Goal: Transaction & Acquisition: Purchase product/service

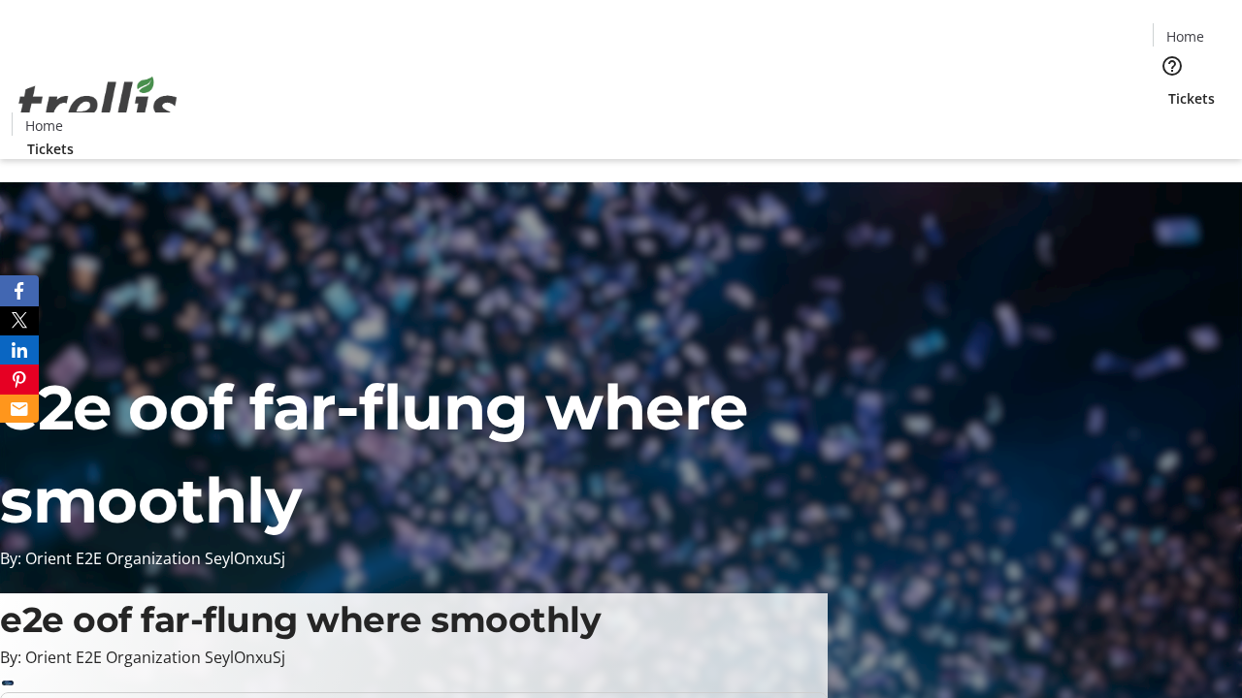
click at [1168, 88] on span "Tickets" at bounding box center [1191, 98] width 47 height 20
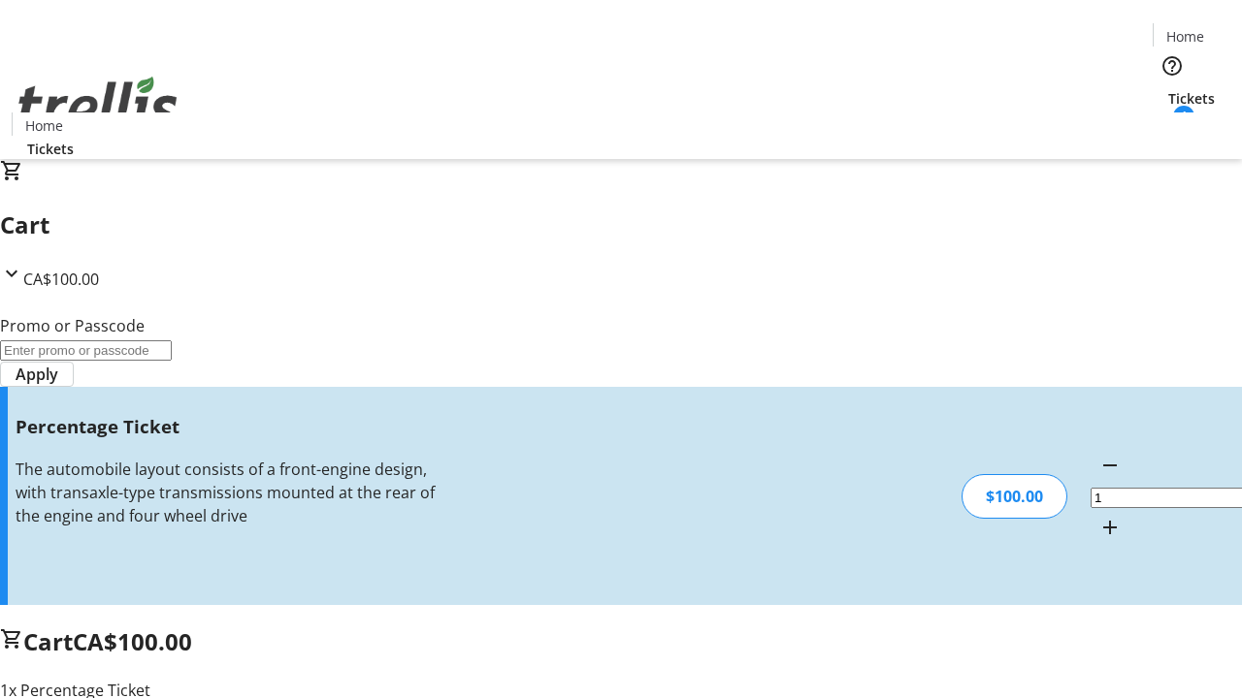
type input "BAR"
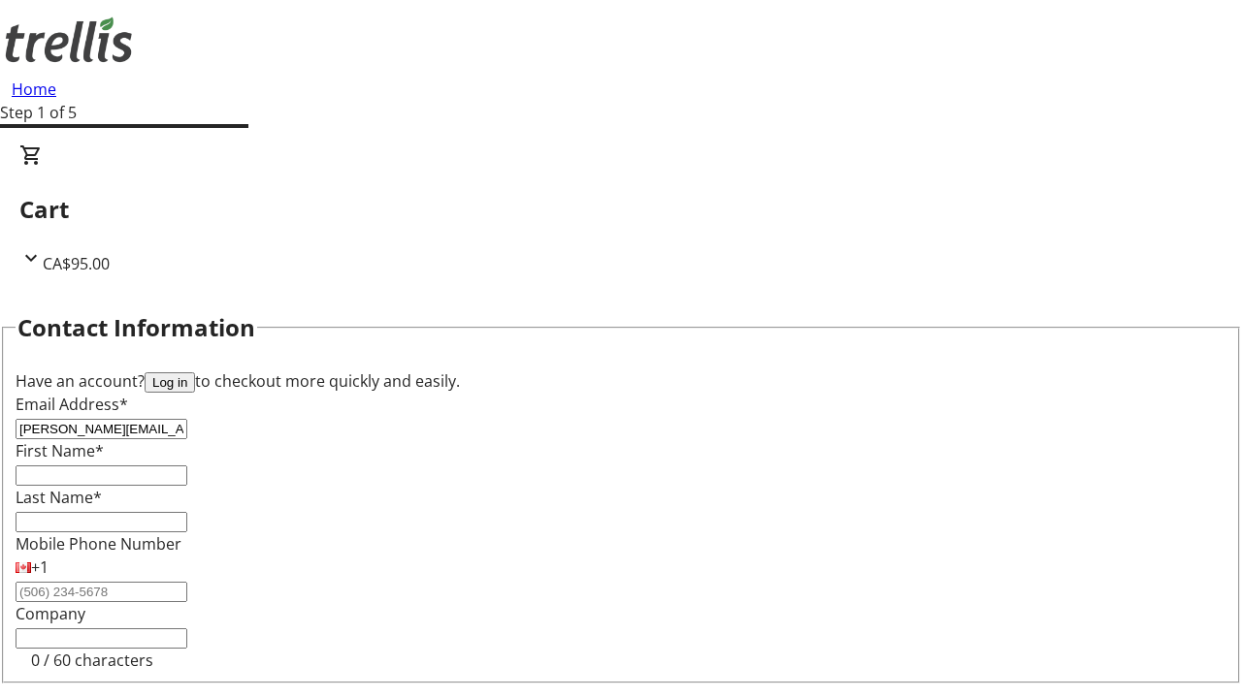
type input "[PERSON_NAME][EMAIL_ADDRESS][DOMAIN_NAME]"
type input "[PERSON_NAME]"
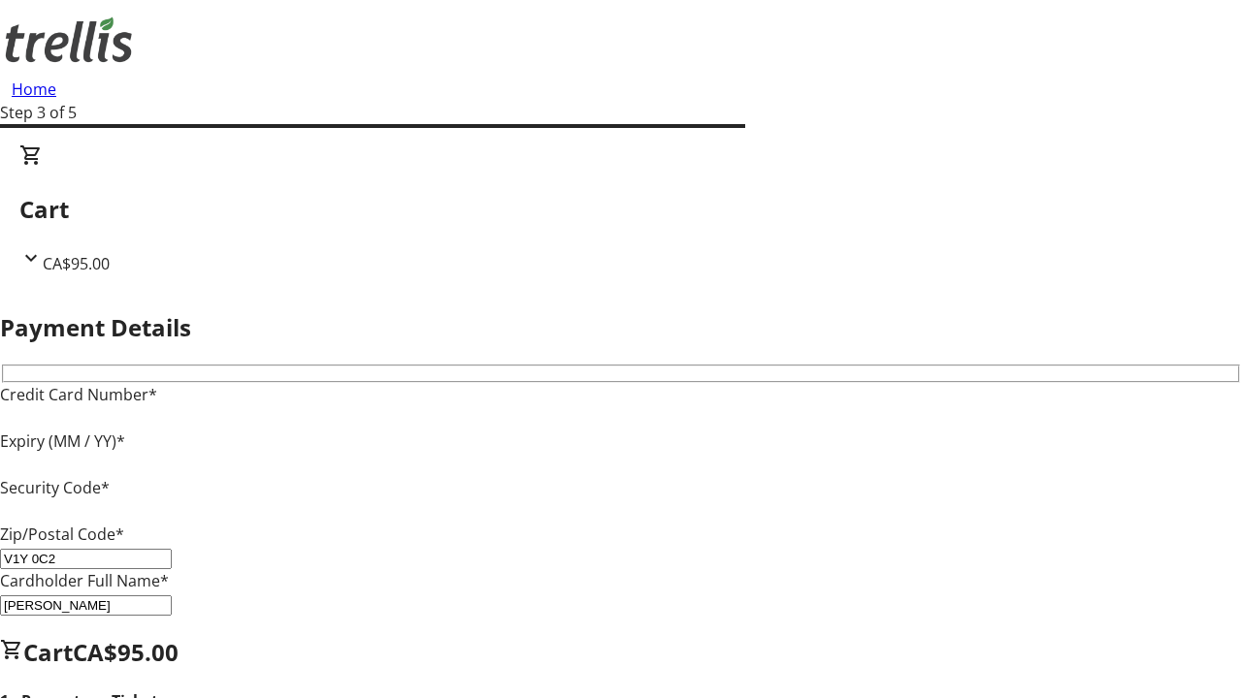
type input "V1Y 0C2"
